Goal: Find specific page/section

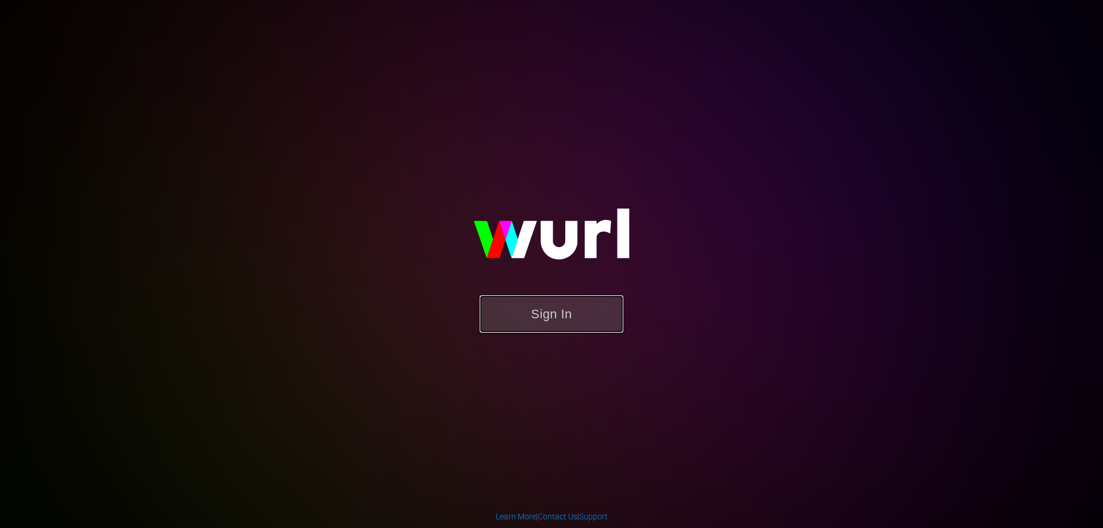
click at [592, 320] on button "Sign In" at bounding box center [551, 313] width 144 height 37
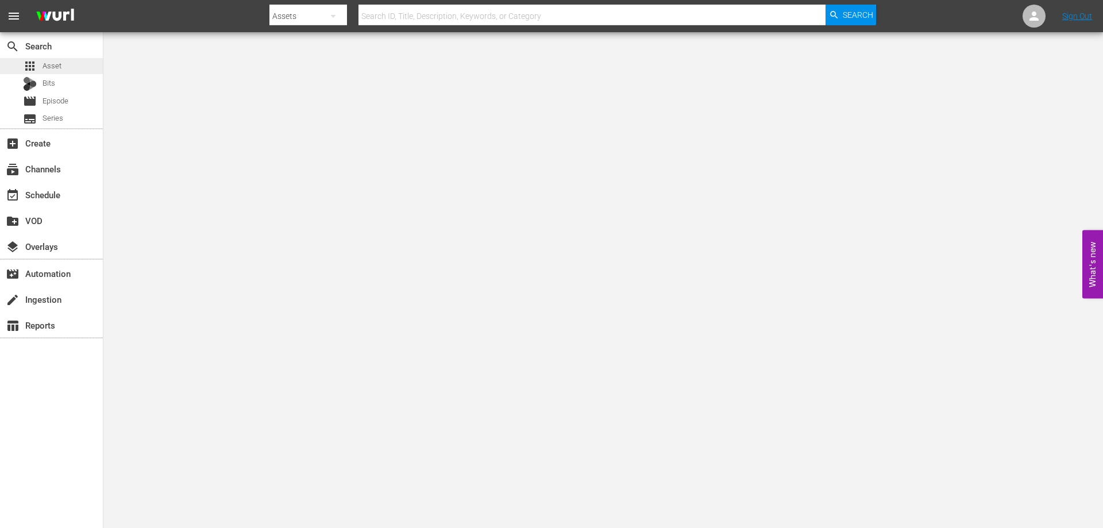
click at [55, 73] on div "apps Asset" at bounding box center [42, 66] width 38 height 16
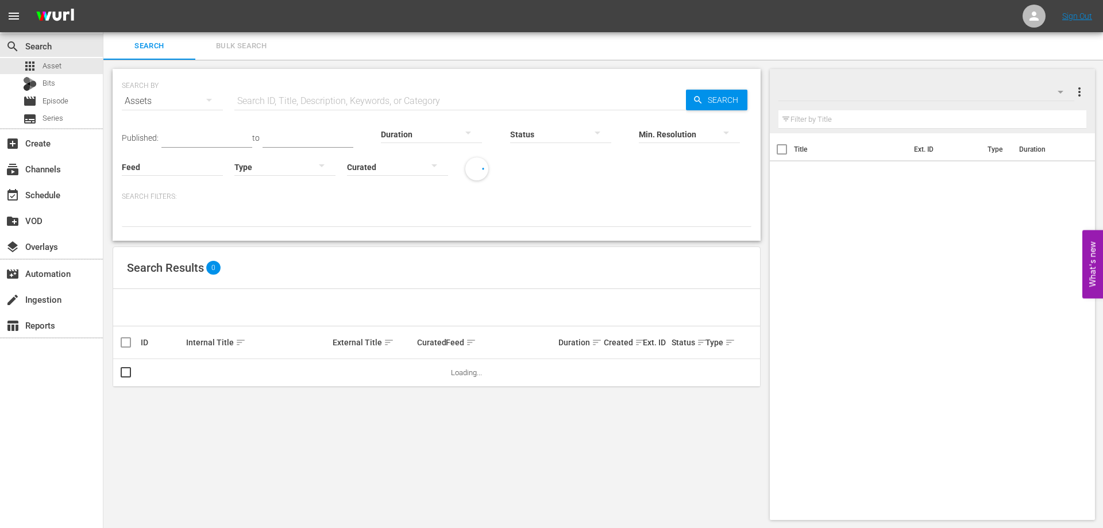
click at [408, 143] on div "Curated" at bounding box center [397, 159] width 101 height 41
click at [422, 133] on div at bounding box center [431, 134] width 101 height 32
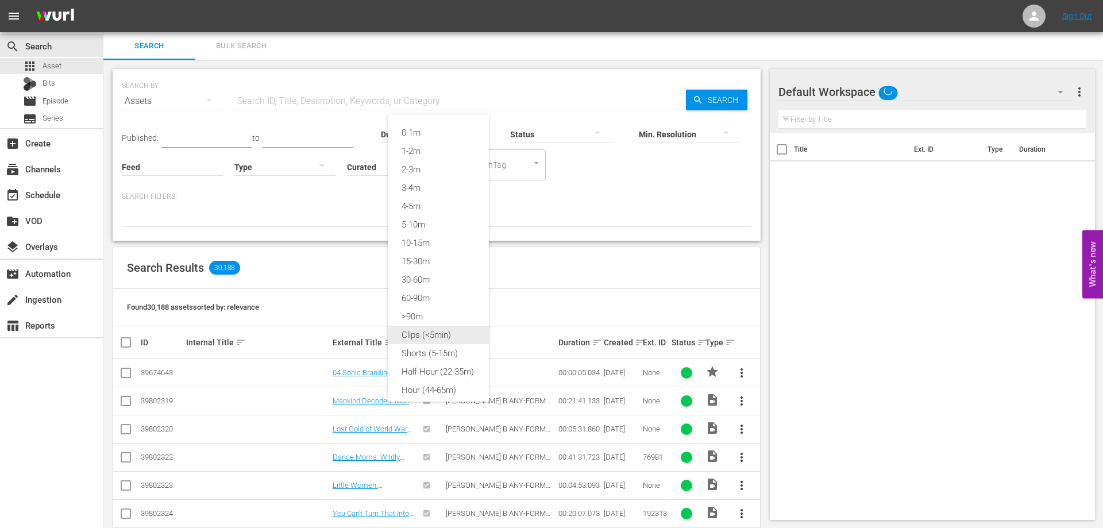
click at [433, 335] on div "Clips (<5min)" at bounding box center [438, 335] width 101 height 18
